Goal: Task Accomplishment & Management: Use online tool/utility

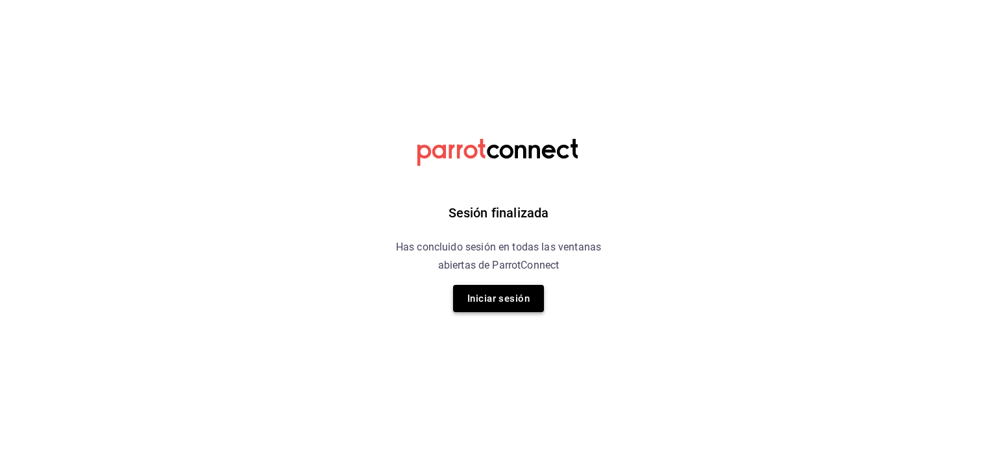
click at [520, 308] on button "Iniciar sesión" at bounding box center [498, 298] width 91 height 27
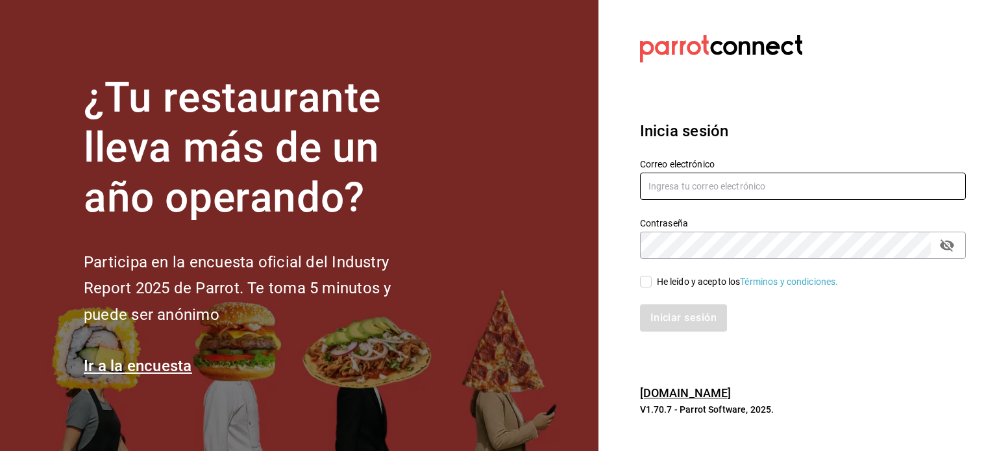
type input "lsanchez@eci.edu.mx"
click at [659, 285] on div "He leído y acepto los Términos y condiciones." at bounding box center [748, 282] width 182 height 14
click at [651, 285] on input "He leído y acepto los Términos y condiciones." at bounding box center [646, 282] width 12 height 12
checkbox input "true"
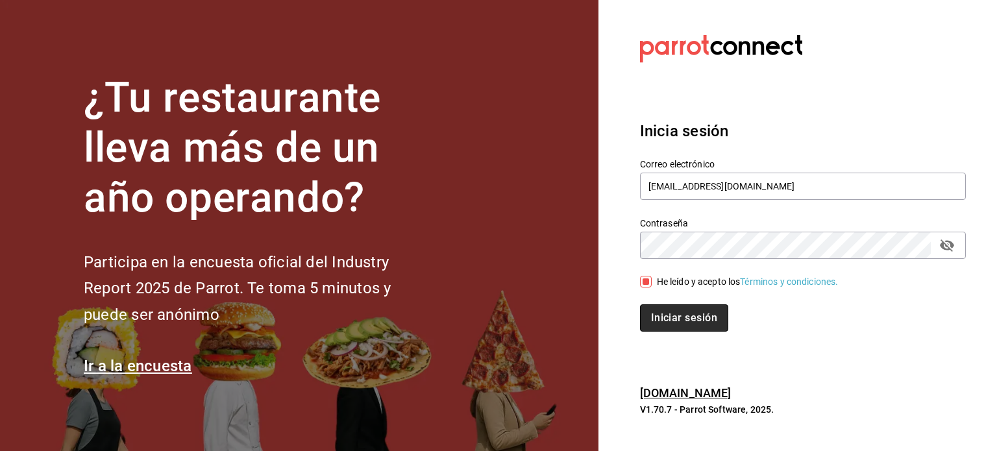
click at [675, 322] on button "Iniciar sesión" at bounding box center [684, 317] width 88 height 27
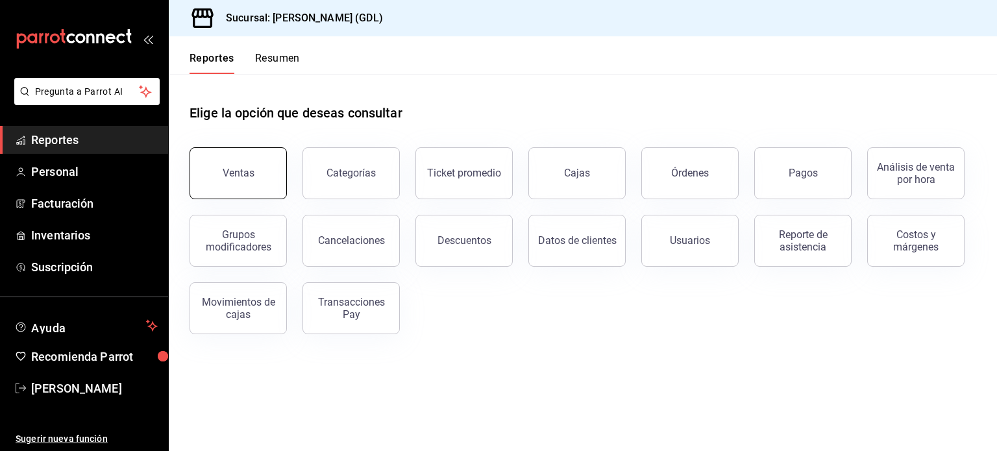
click at [249, 182] on button "Ventas" at bounding box center [237, 173] width 97 height 52
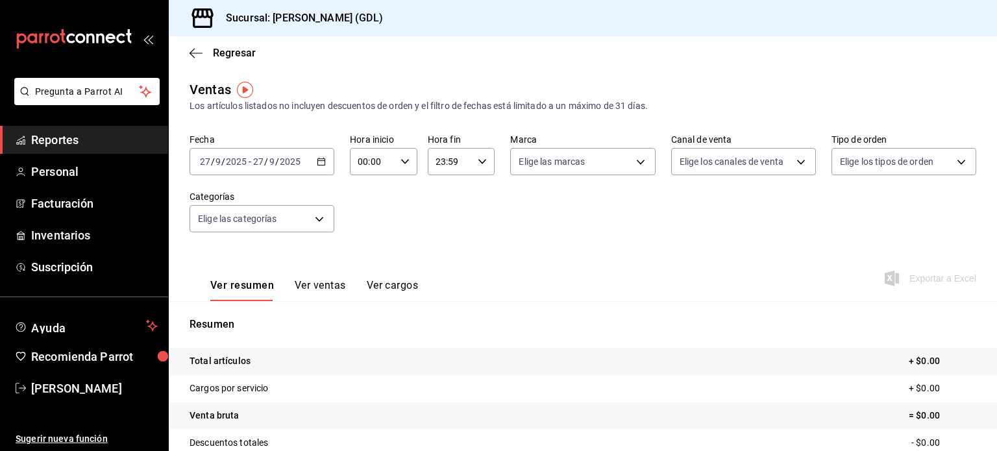
click at [280, 162] on input "2025" at bounding box center [290, 161] width 22 height 10
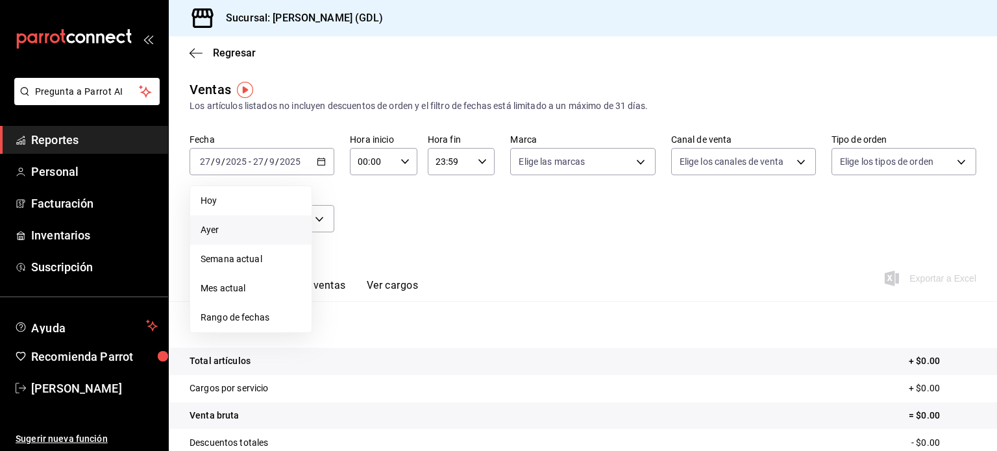
click at [230, 241] on li "Ayer" at bounding box center [250, 229] width 121 height 29
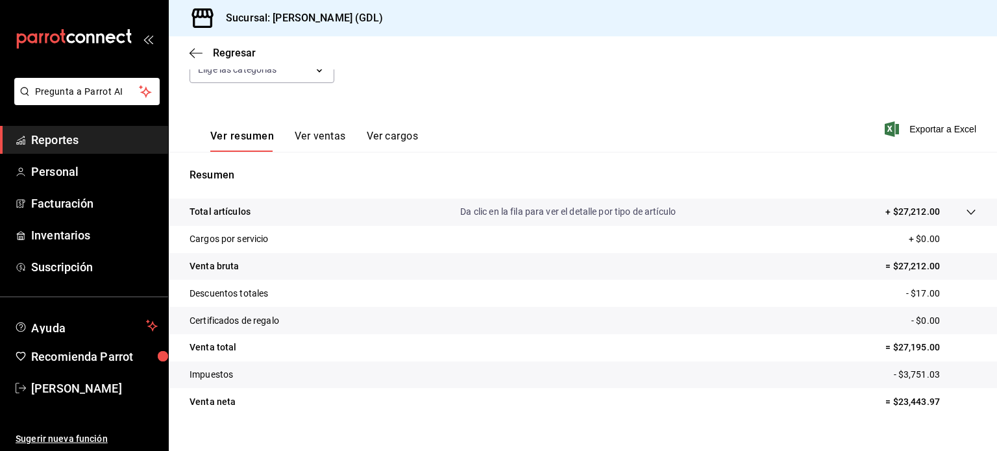
scroll to position [149, 0]
click at [200, 49] on icon "button" at bounding box center [195, 53] width 13 height 12
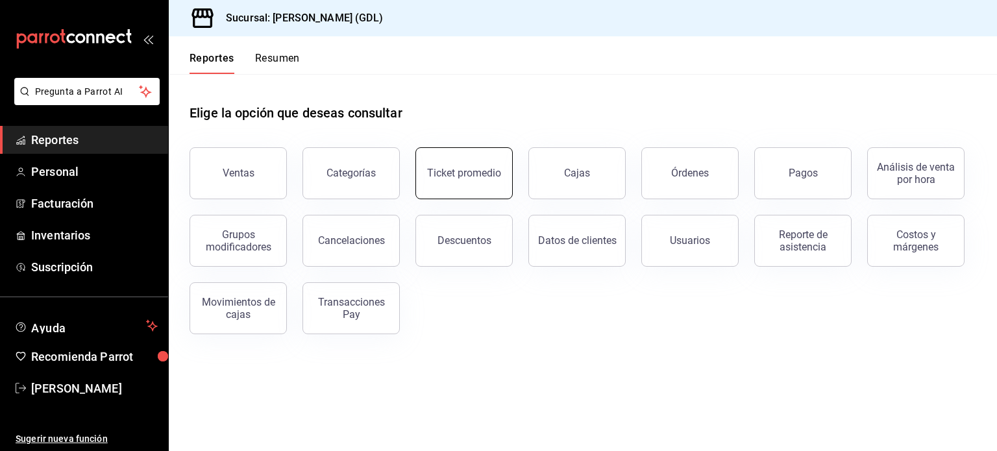
click at [474, 173] on div "Ticket promedio" at bounding box center [464, 173] width 74 height 12
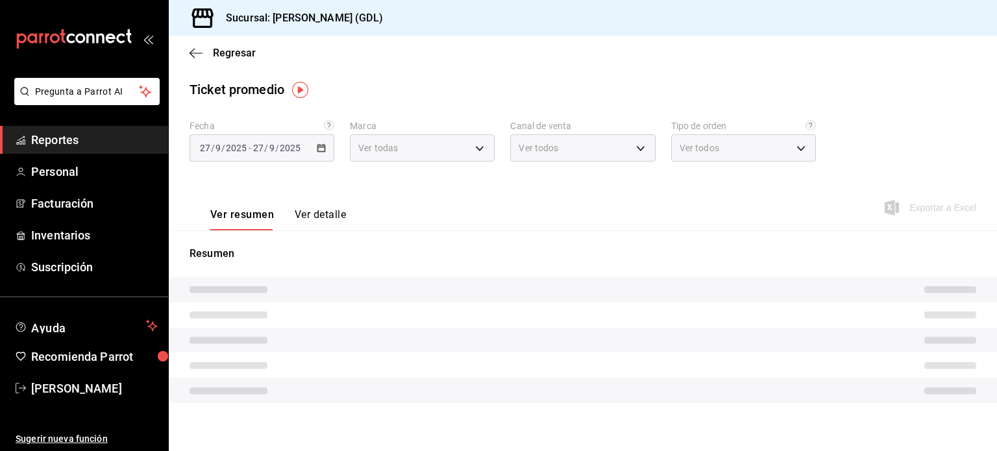
type input "c98b01ad-3431-465a-b391-fd370b6183a3"
type input "PARROT,UBER_EATS,RAPPI,DIDI_FOOD,ONLINE"
type input "5ecffce5-4264-4a64-9be0-877fe03393fb,864f8ddf-f8b3-4635-a869-96c2fe4116ec,b5d94…"
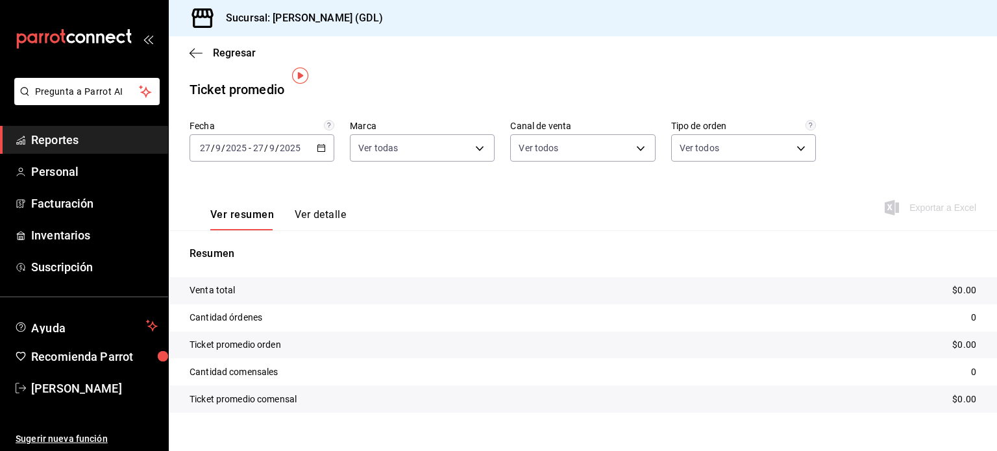
scroll to position [18, 0]
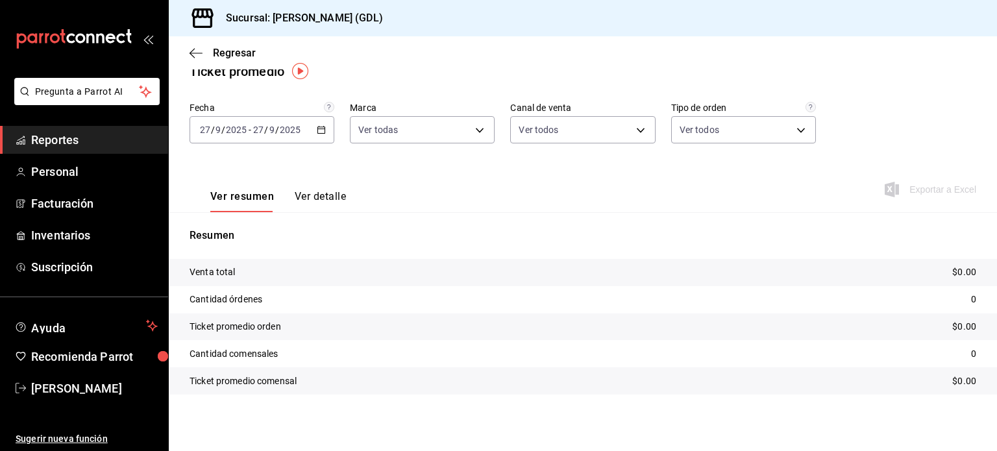
click at [243, 138] on div "[DATE] [DATE] - [DATE] [DATE]" at bounding box center [261, 129] width 145 height 27
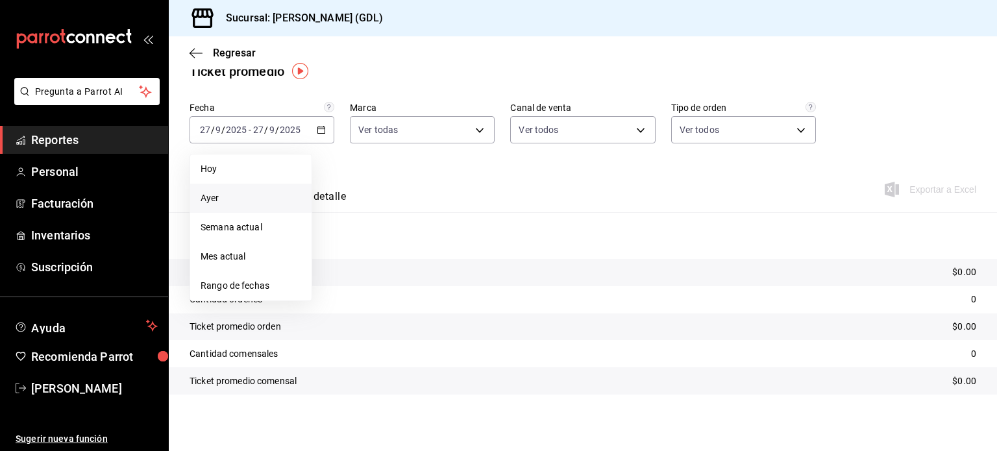
click at [225, 207] on li "Ayer" at bounding box center [250, 198] width 121 height 29
